Goal: Transaction & Acquisition: Purchase product/service

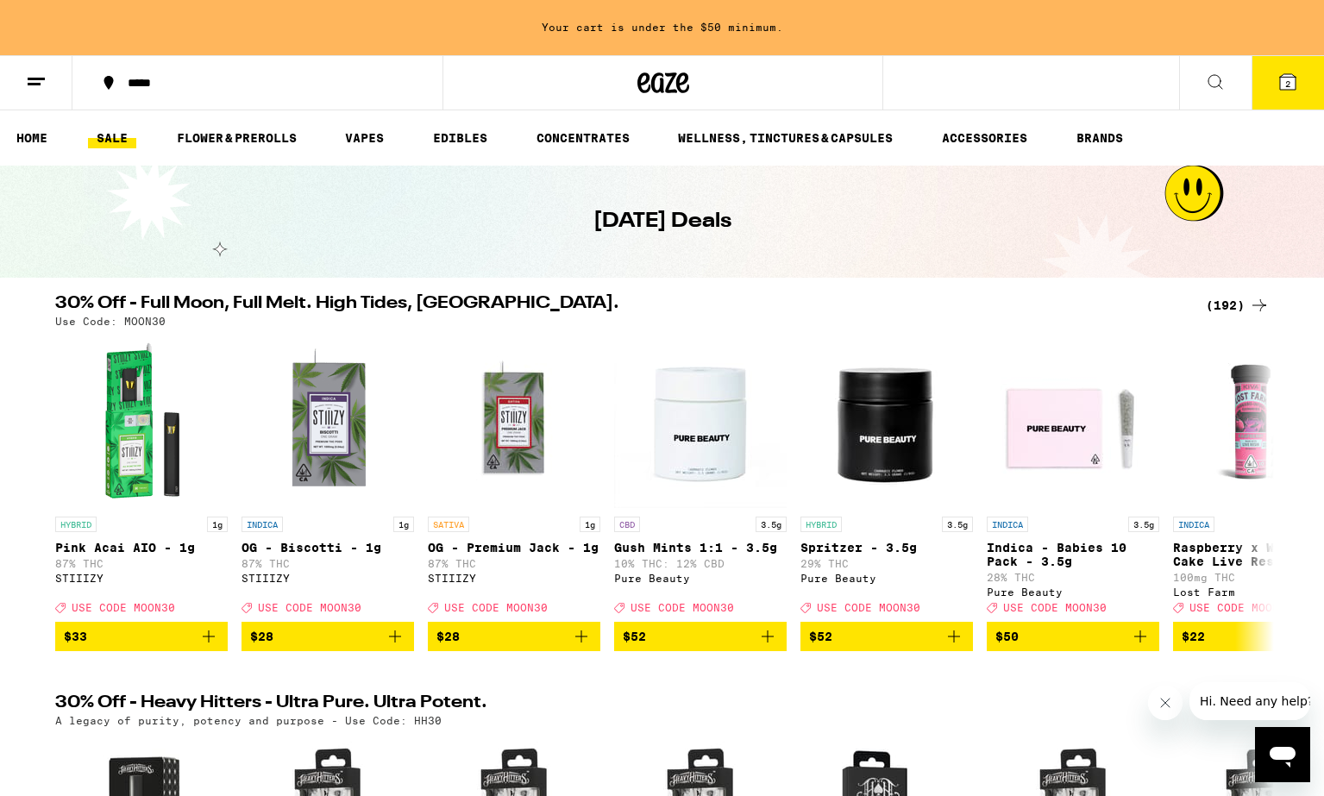
click at [1236, 305] on div "(192)" at bounding box center [1238, 305] width 64 height 21
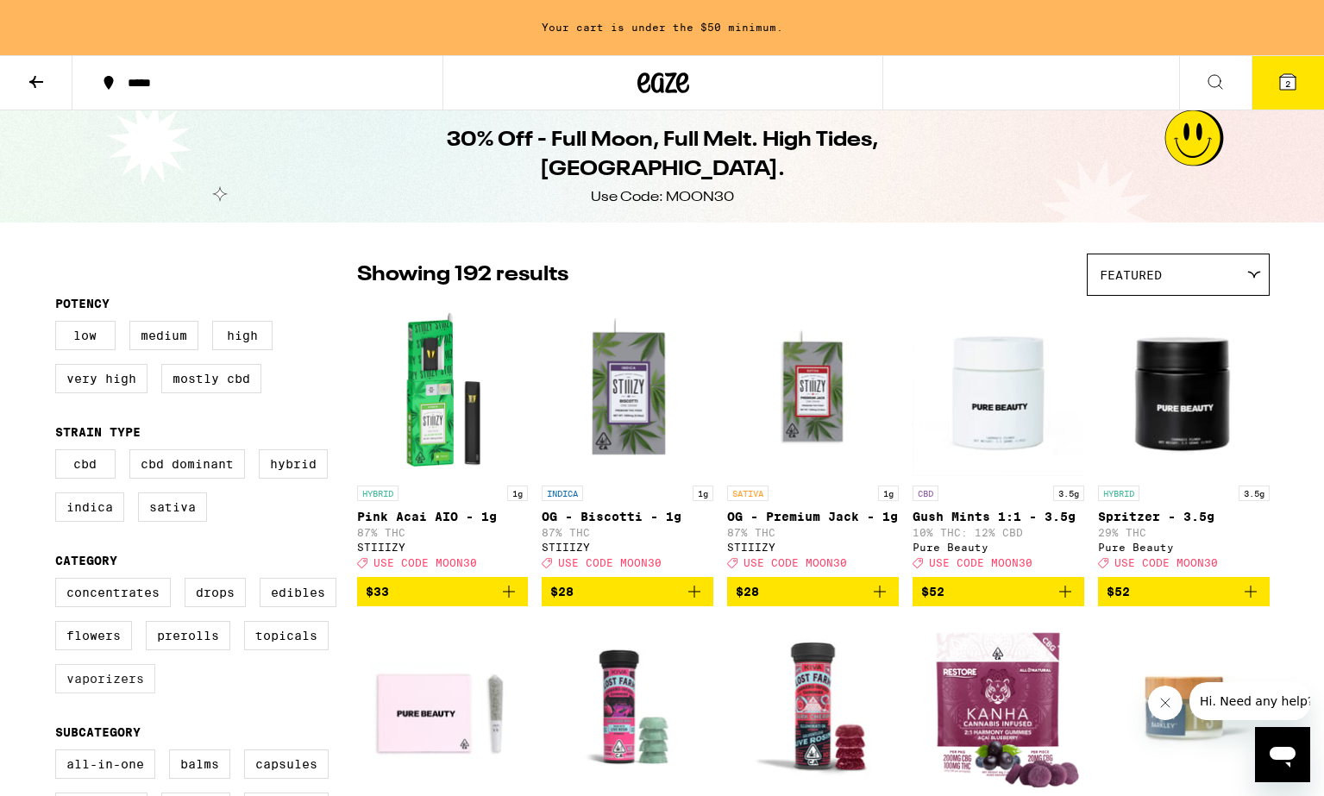
click at [116, 694] on label "Vaporizers" at bounding box center [105, 678] width 100 height 29
click at [60, 581] on input "Vaporizers" at bounding box center [59, 581] width 1 height 1
checkbox input "true"
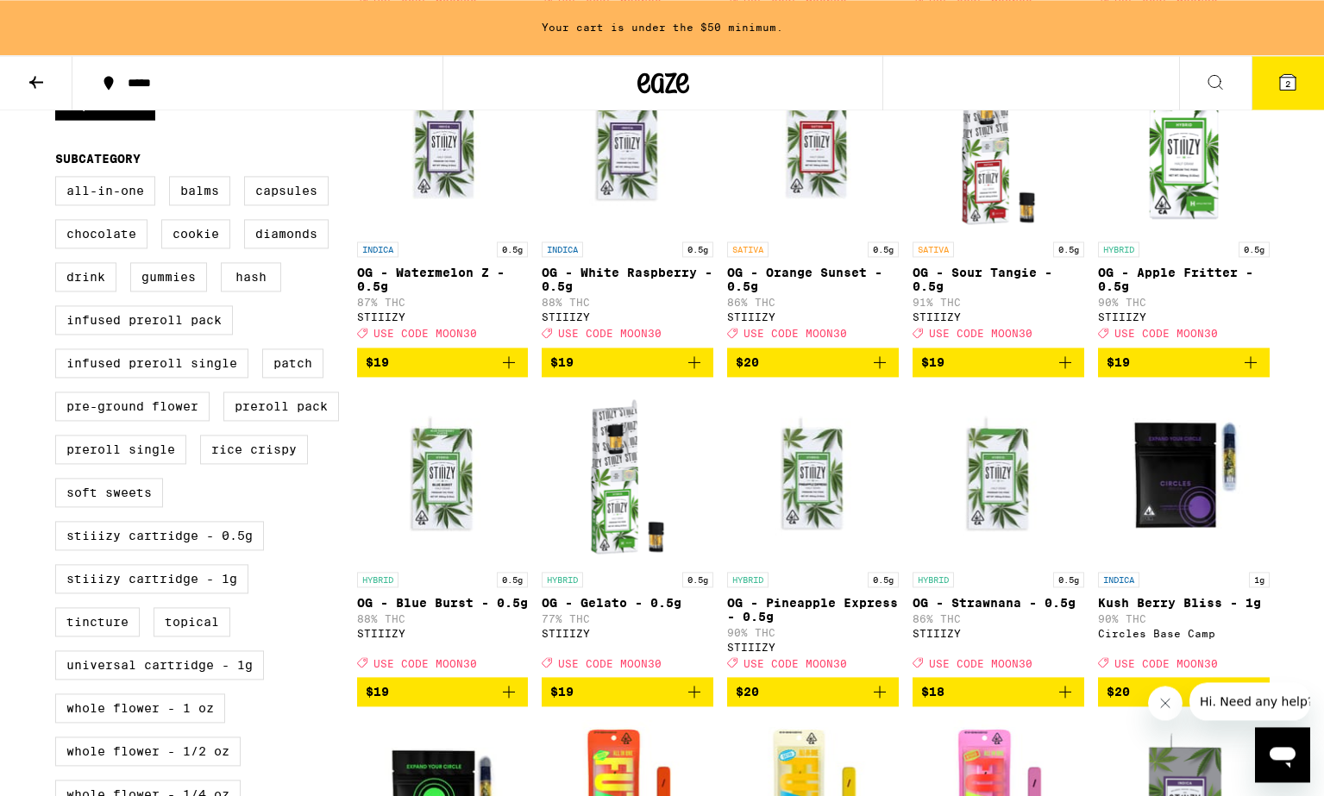
scroll to position [704, 0]
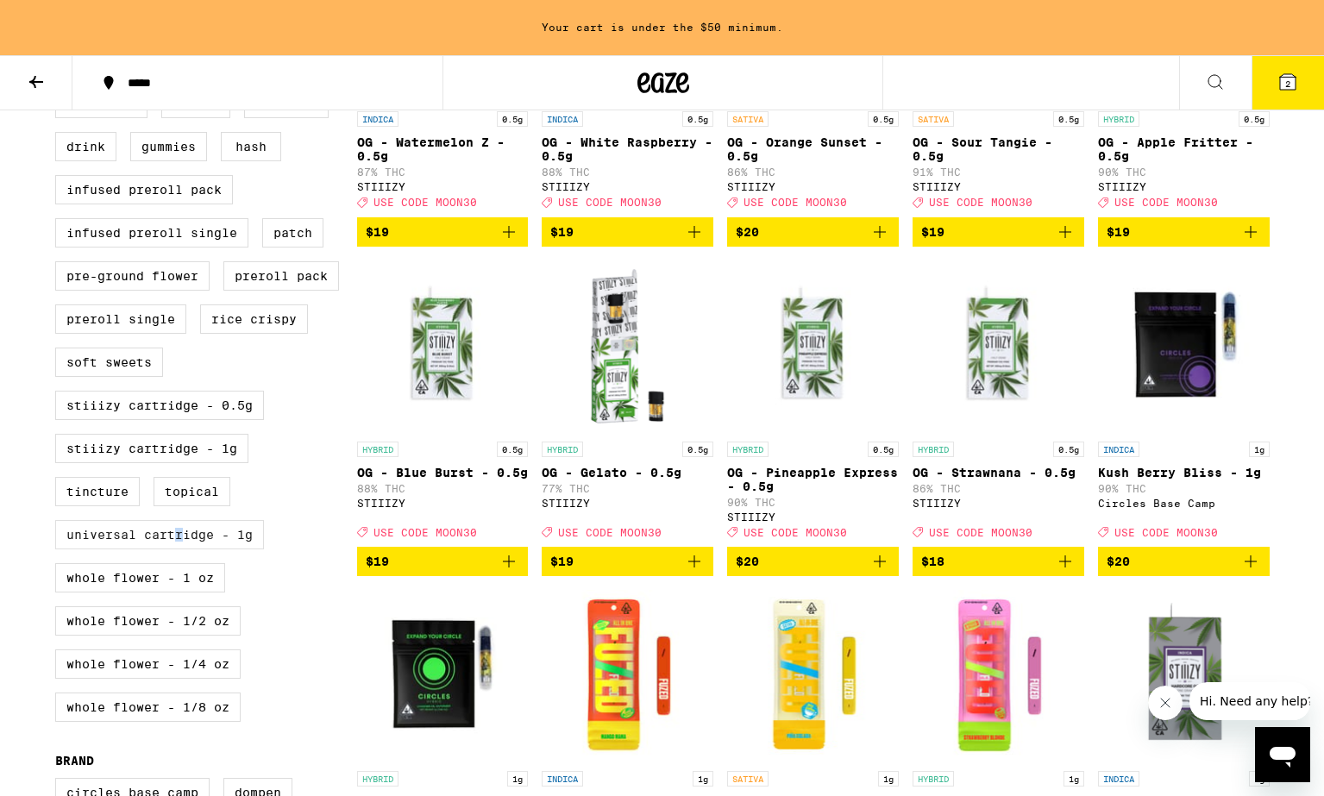
click at [179, 550] on label "Universal Cartridge - 1g" at bounding box center [159, 534] width 209 height 29
click at [60, 49] on input "Universal Cartridge - 1g" at bounding box center [59, 48] width 1 height 1
checkbox input "true"
